Goal: Task Accomplishment & Management: Manage account settings

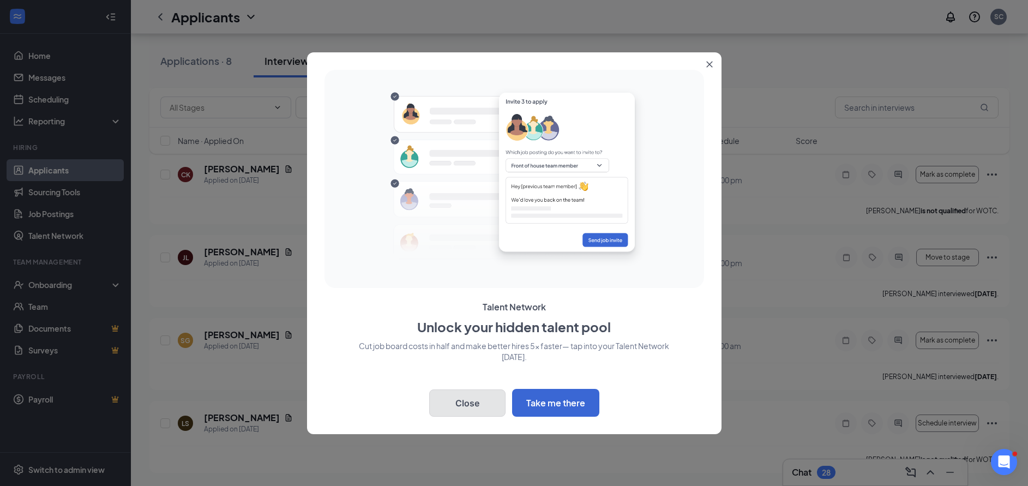
click at [479, 400] on button "Close" at bounding box center [467, 403] width 76 height 27
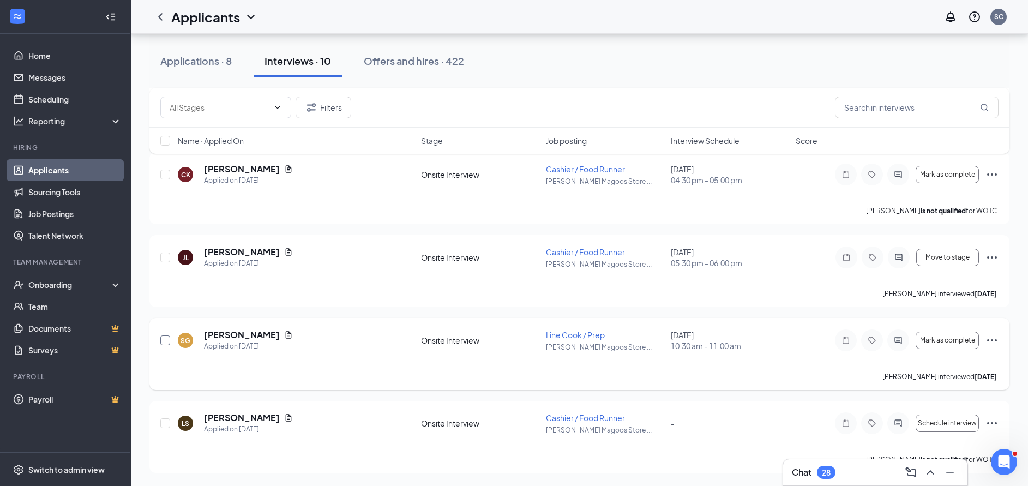
click at [163, 339] on input "checkbox" at bounding box center [165, 341] width 10 height 10
checkbox input "true"
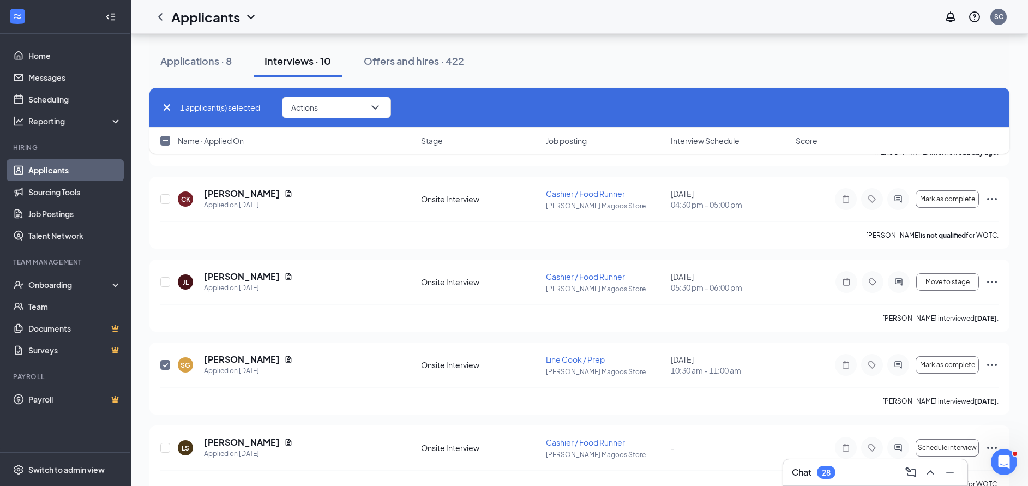
scroll to position [556, 0]
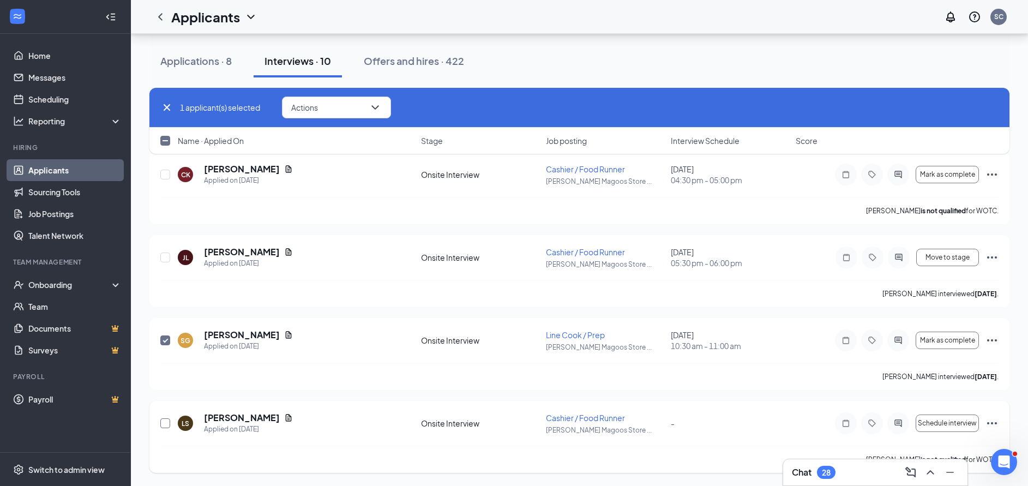
click at [165, 425] on input "checkbox" at bounding box center [165, 423] width 10 height 10
checkbox input "true"
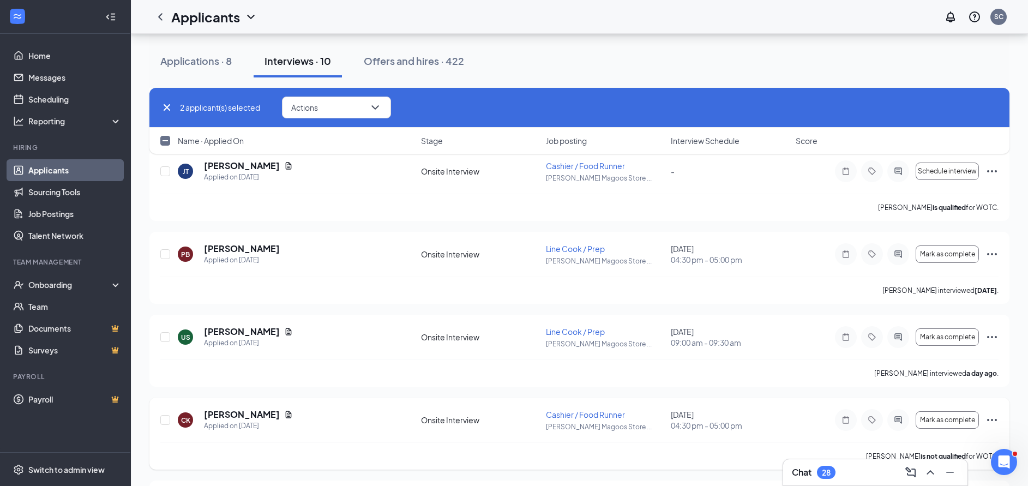
scroll to position [229, 0]
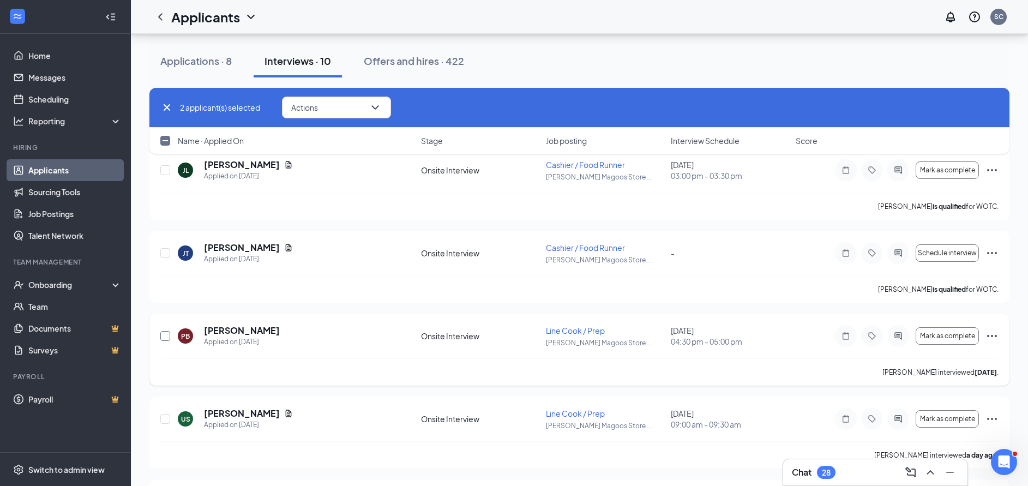
click at [165, 337] on input "checkbox" at bounding box center [165, 336] width 10 height 10
checkbox input "true"
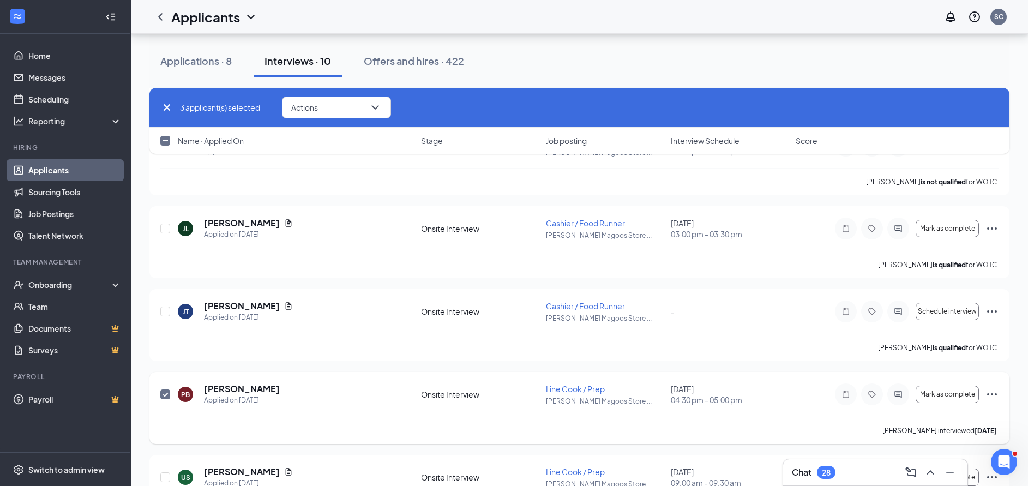
scroll to position [147, 0]
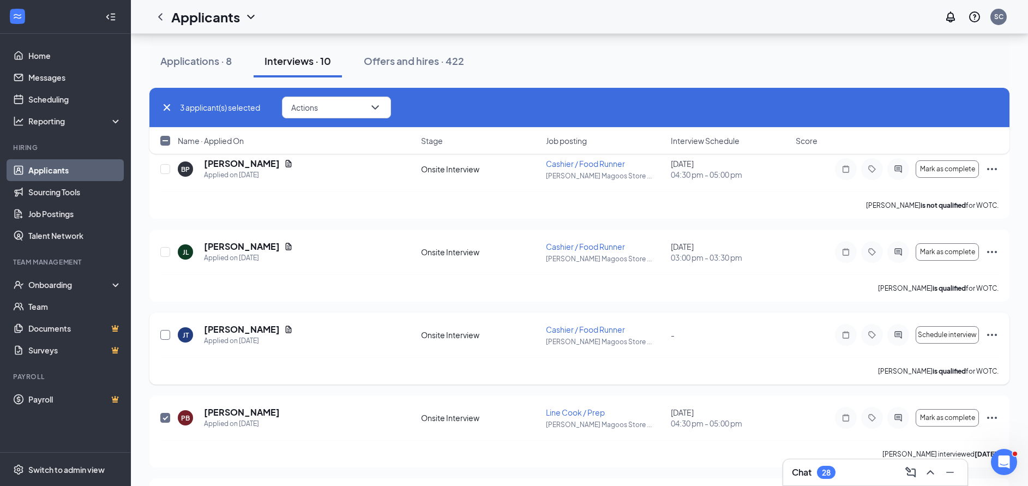
click at [167, 338] on input "checkbox" at bounding box center [165, 335] width 10 height 10
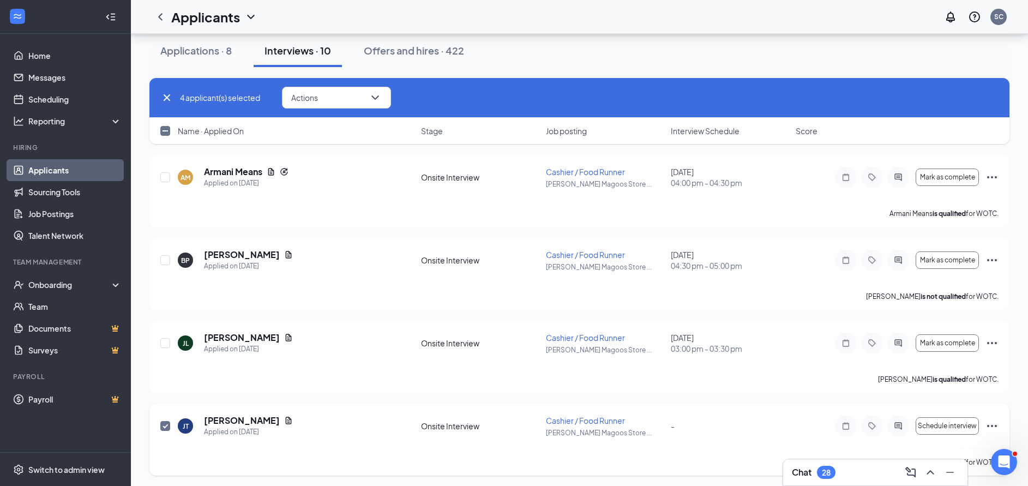
scroll to position [0, 0]
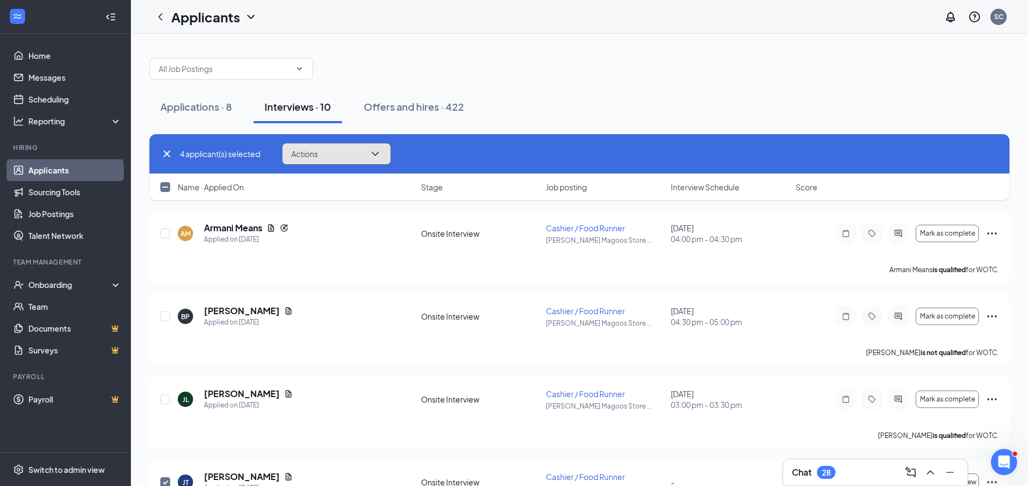
click at [328, 157] on button "Actions" at bounding box center [336, 154] width 109 height 22
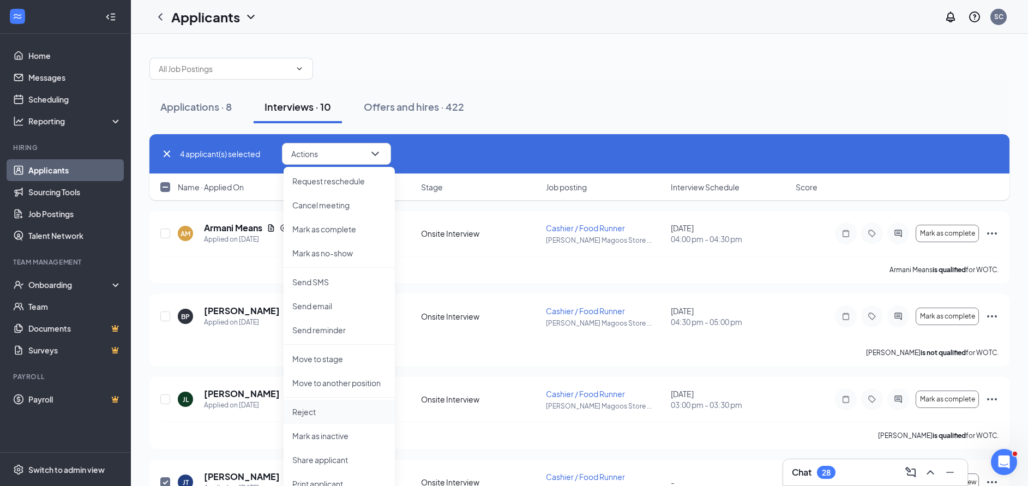
click at [313, 415] on p "Reject" at bounding box center [339, 411] width 94 height 11
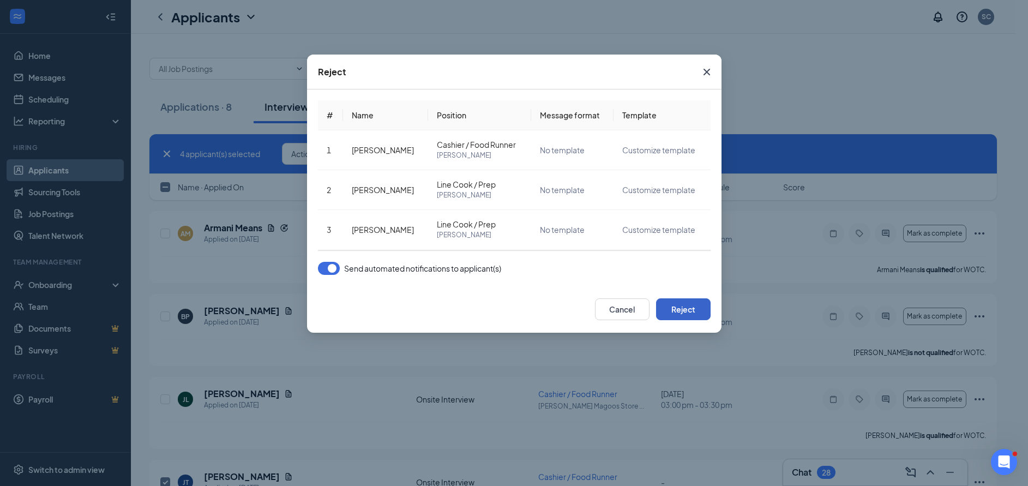
click at [668, 311] on button "Reject" at bounding box center [683, 309] width 55 height 22
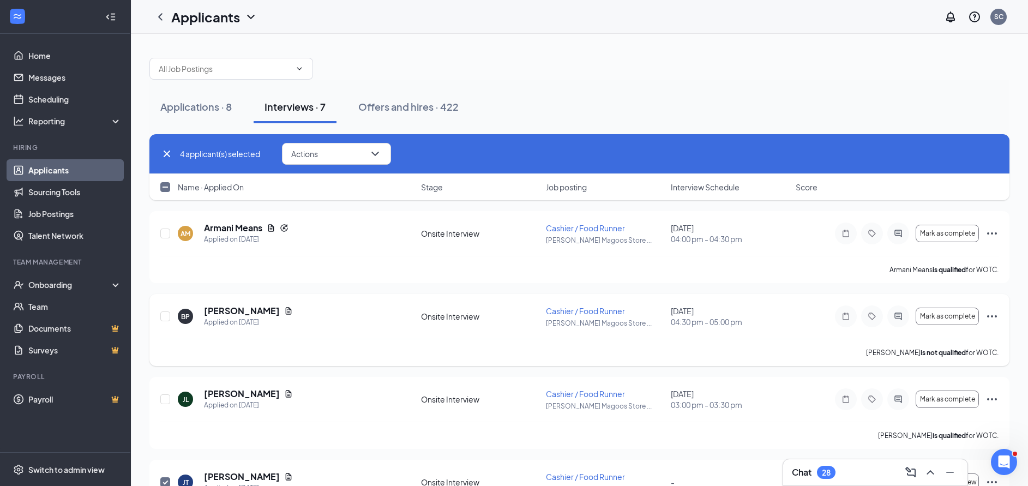
checkbox input "false"
checkbox input "true"
click at [205, 106] on div "Applications · 8" at bounding box center [195, 107] width 71 height 14
